Goal: Navigation & Orientation: Find specific page/section

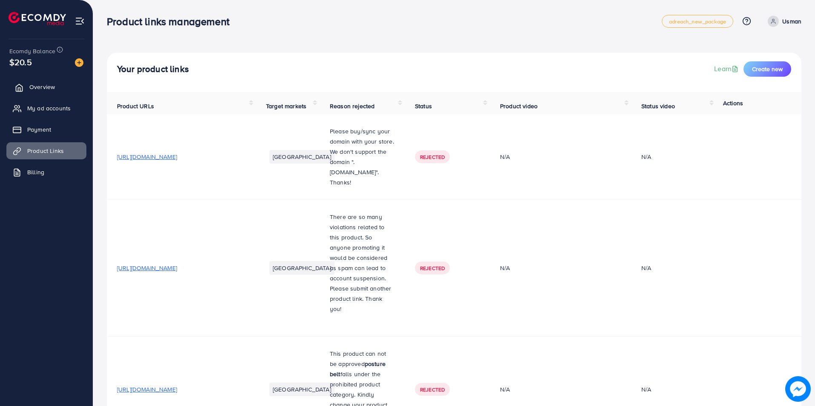
click at [49, 86] on span "Overview" at bounding box center [42, 87] width 26 height 9
click at [59, 111] on span "My ad accounts" at bounding box center [50, 108] width 43 height 9
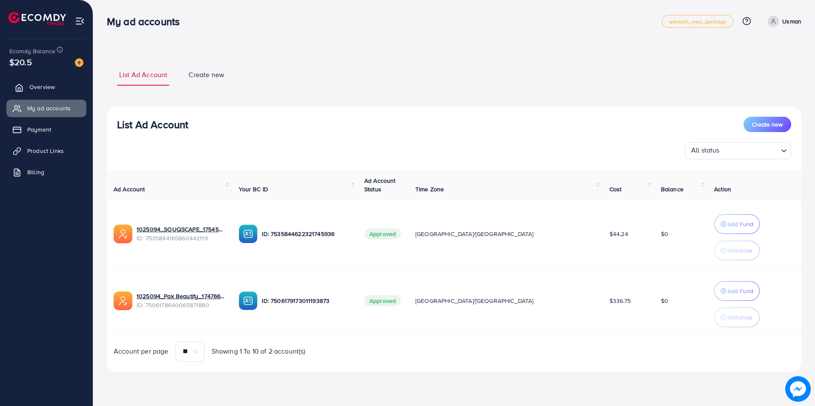
click at [47, 128] on span "Payment" at bounding box center [39, 129] width 24 height 9
click at [54, 156] on link "Product Links" at bounding box center [46, 150] width 80 height 17
click at [48, 172] on link "Billing" at bounding box center [46, 171] width 80 height 17
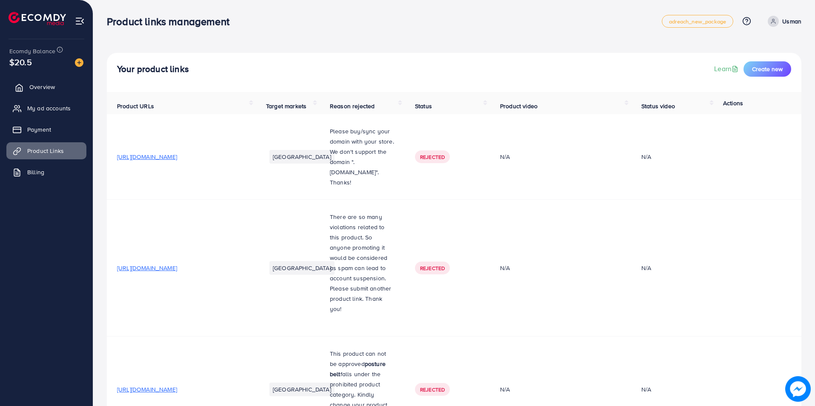
click at [60, 90] on link "Overview" at bounding box center [46, 86] width 80 height 17
